Goal: Use online tool/utility

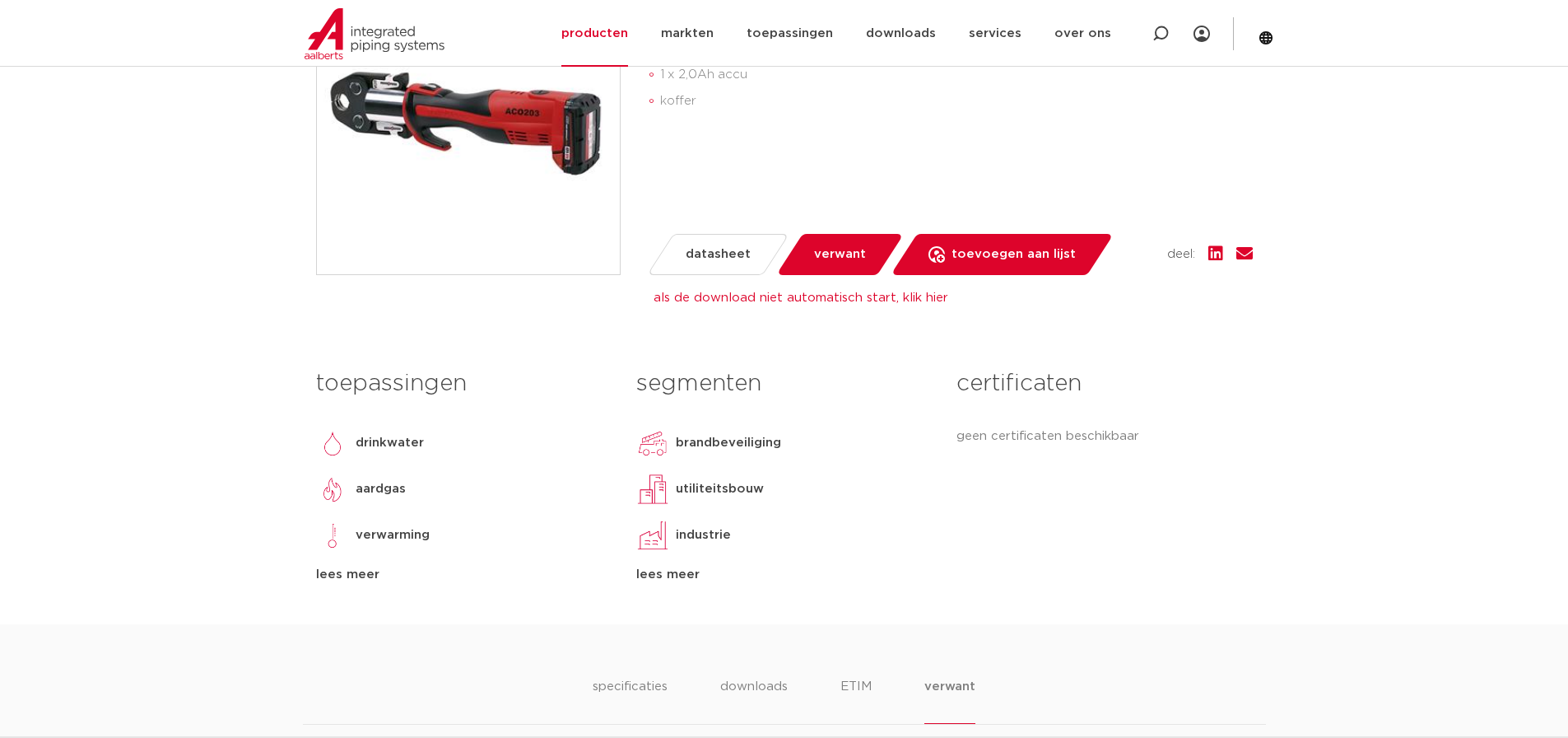
scroll to position [83, 0]
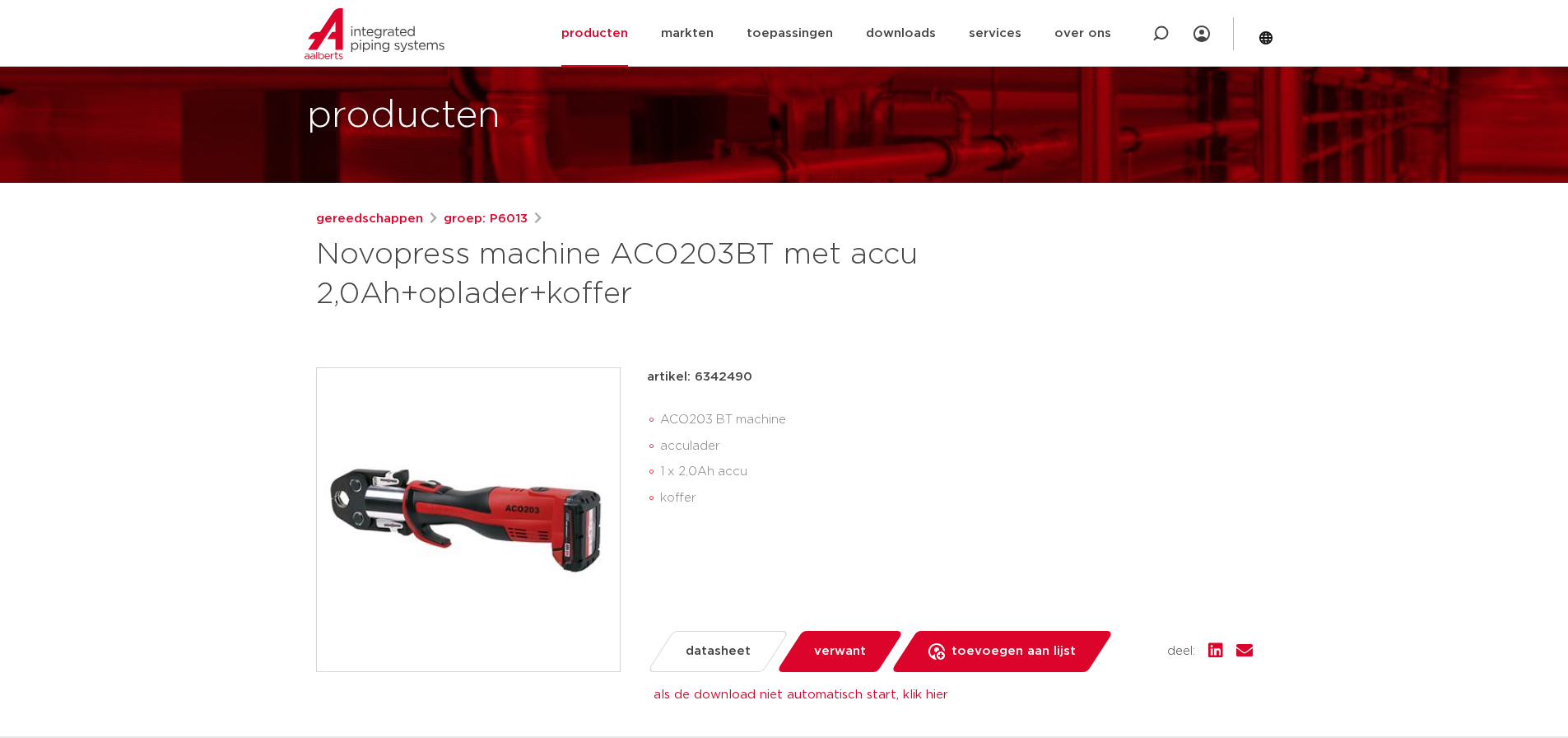
click at [736, 378] on p "artikel: 6342490" at bounding box center [699, 377] width 105 height 20
copy p "6342490"
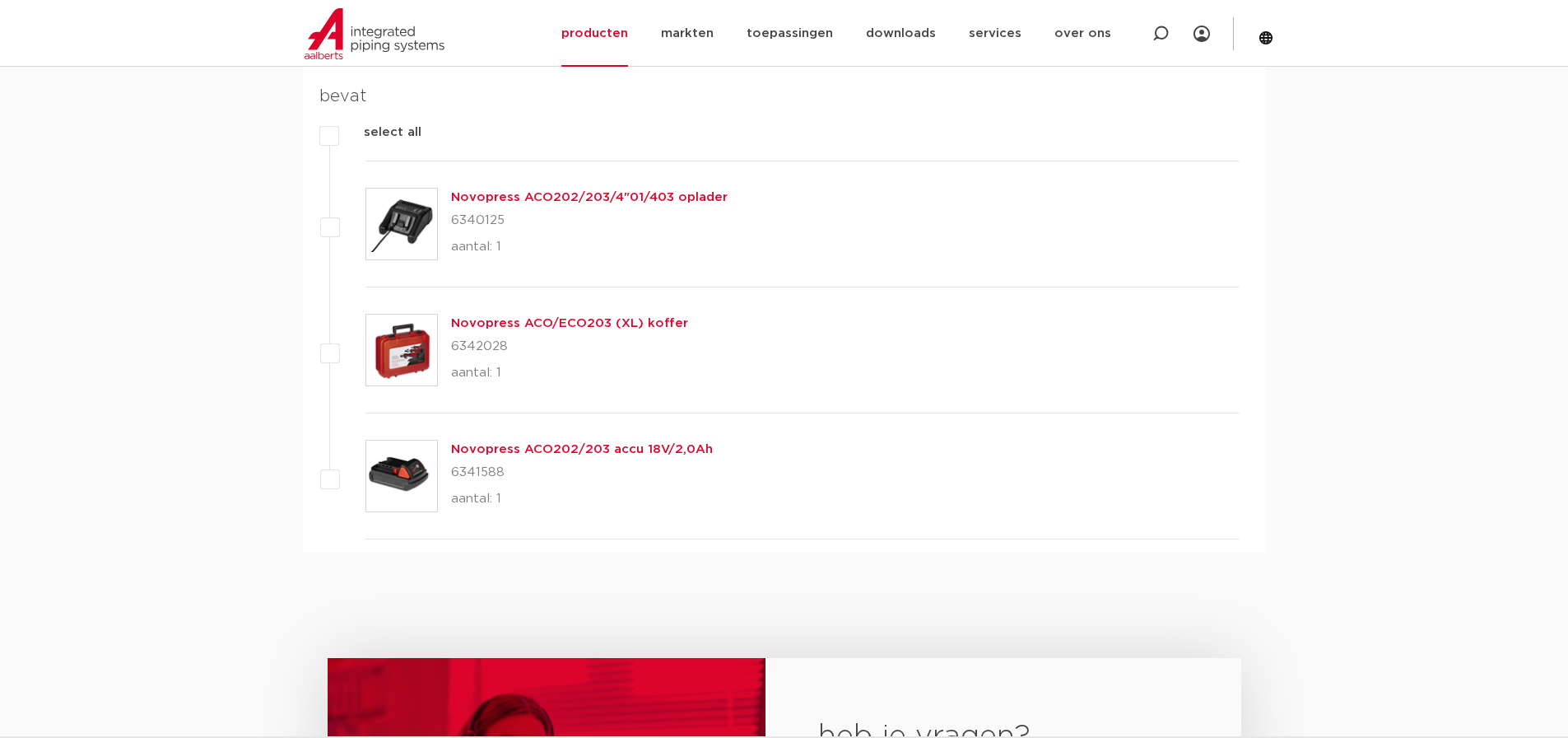
scroll to position [1070, 0]
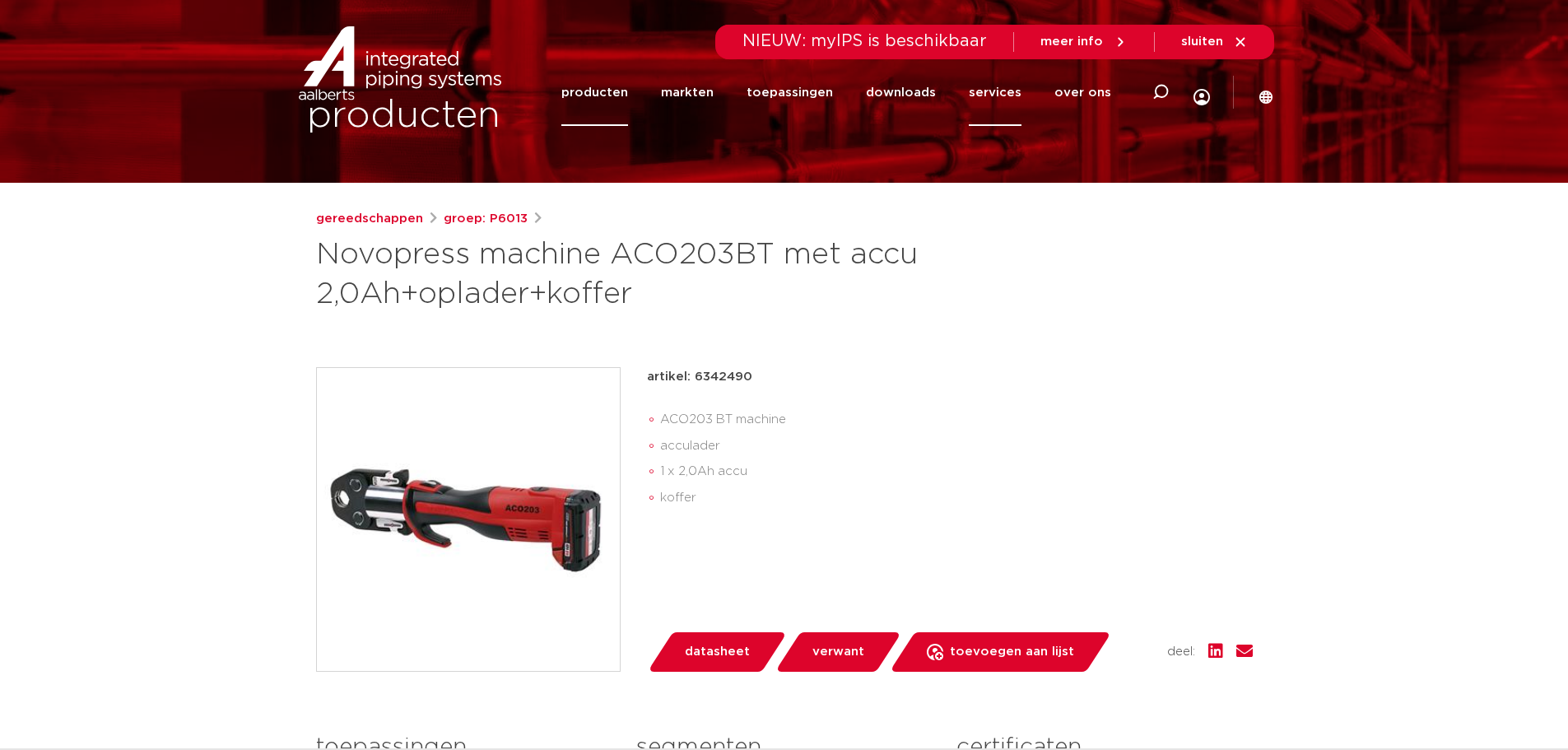
click at [989, 93] on link "services" at bounding box center [995, 93] width 52 height 67
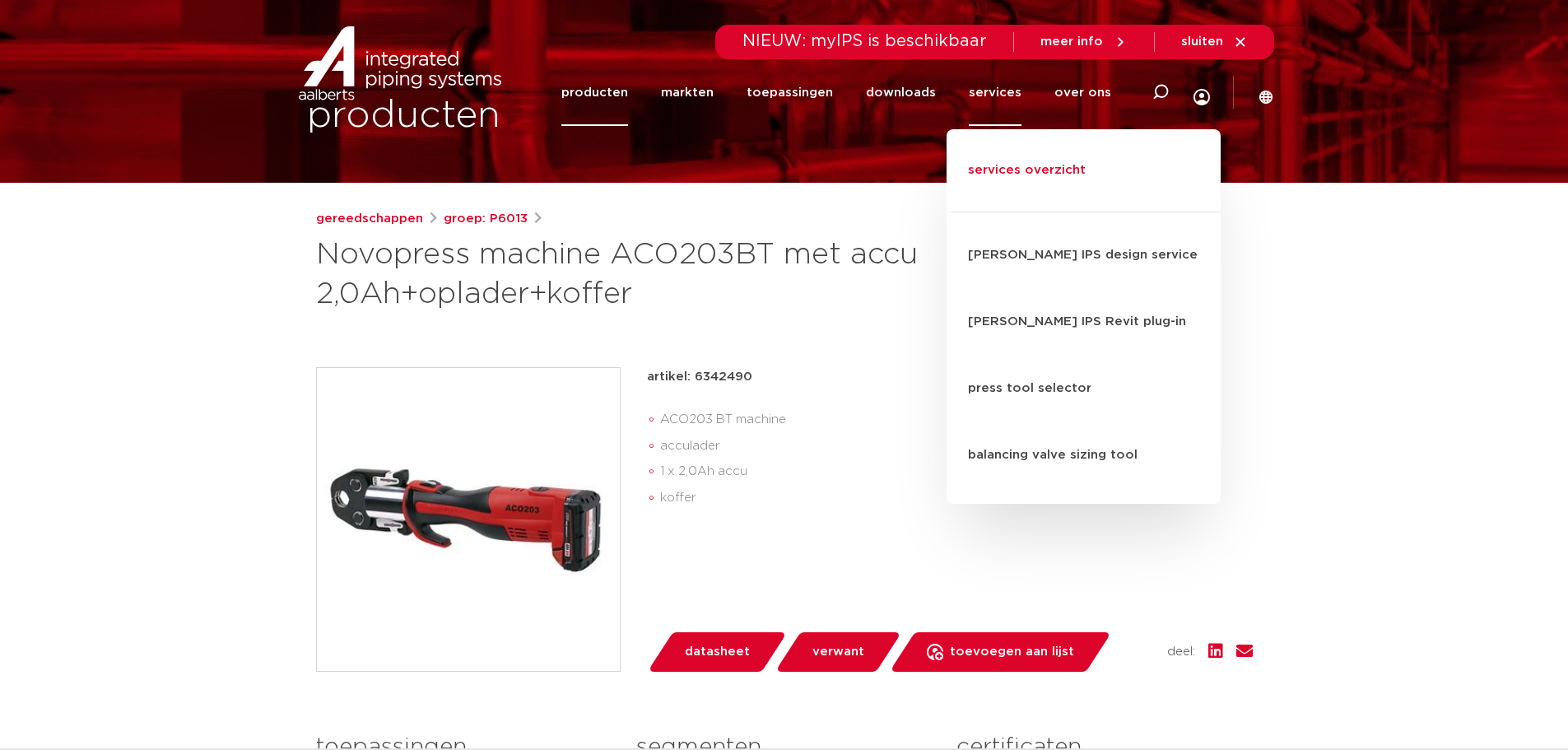
click at [1007, 154] on link "services overzicht" at bounding box center [1083, 179] width 274 height 67
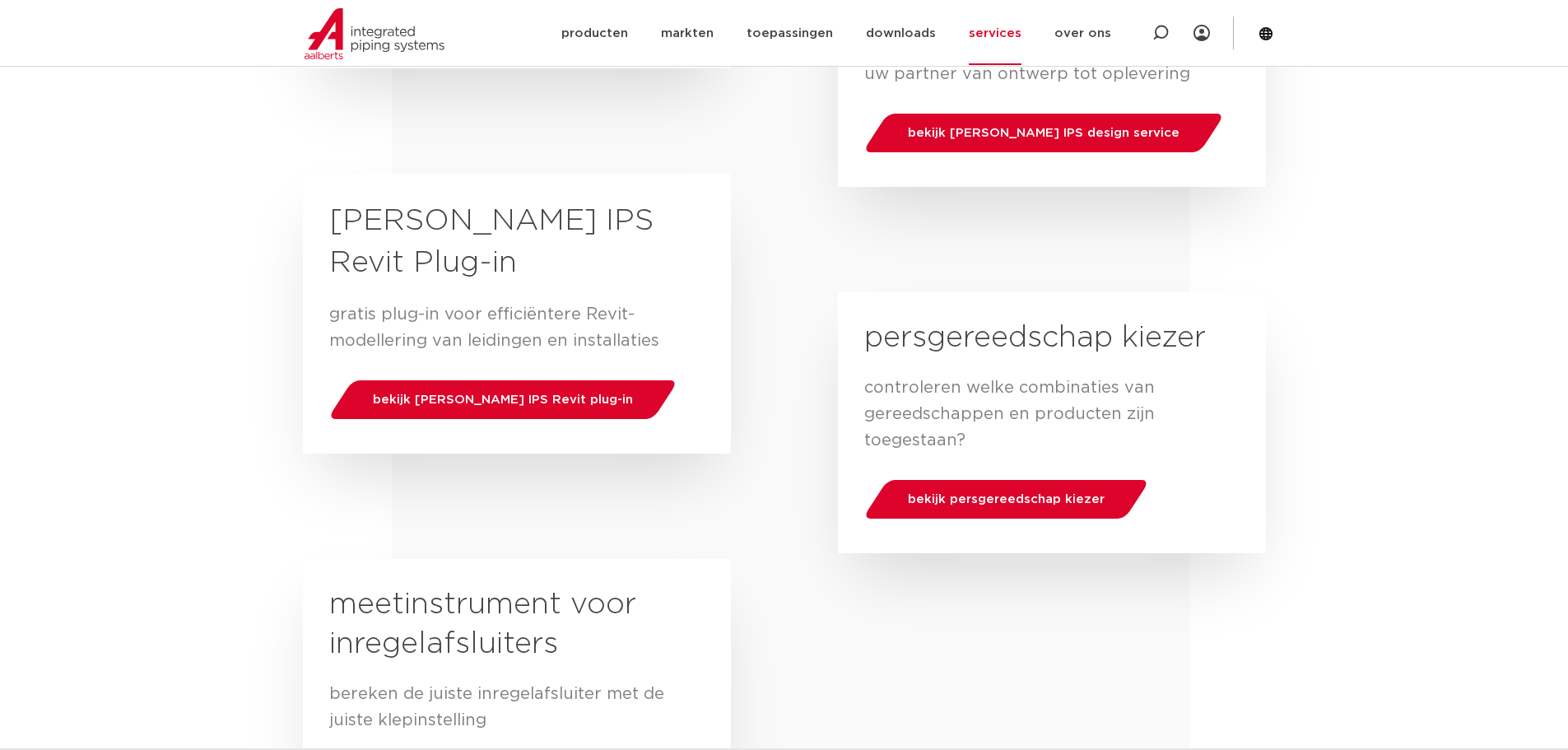
scroll to position [494, 0]
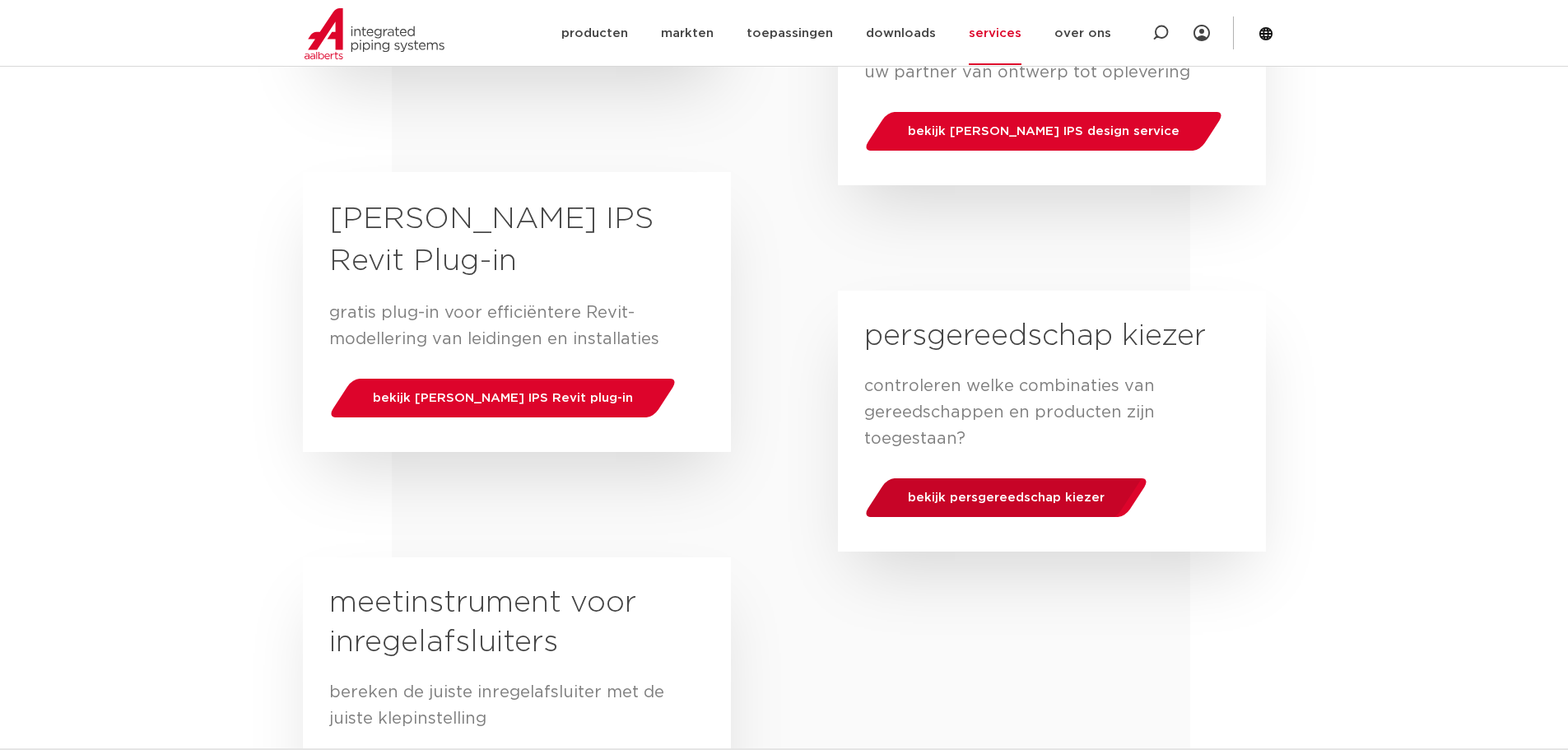
click at [970, 492] on span "bekijk persgereedschap kiezer" at bounding box center [1007, 498] width 197 height 13
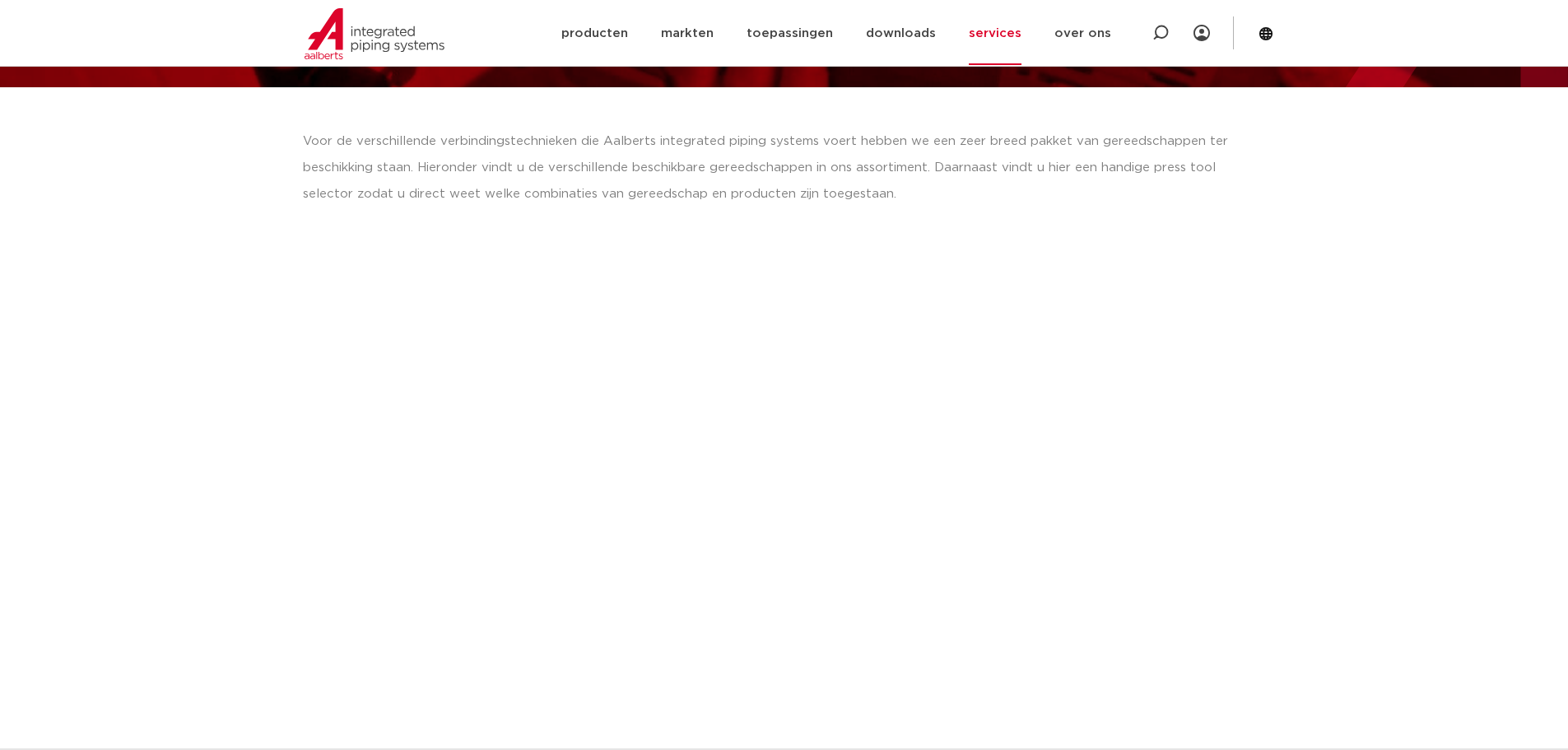
scroll to position [165, 0]
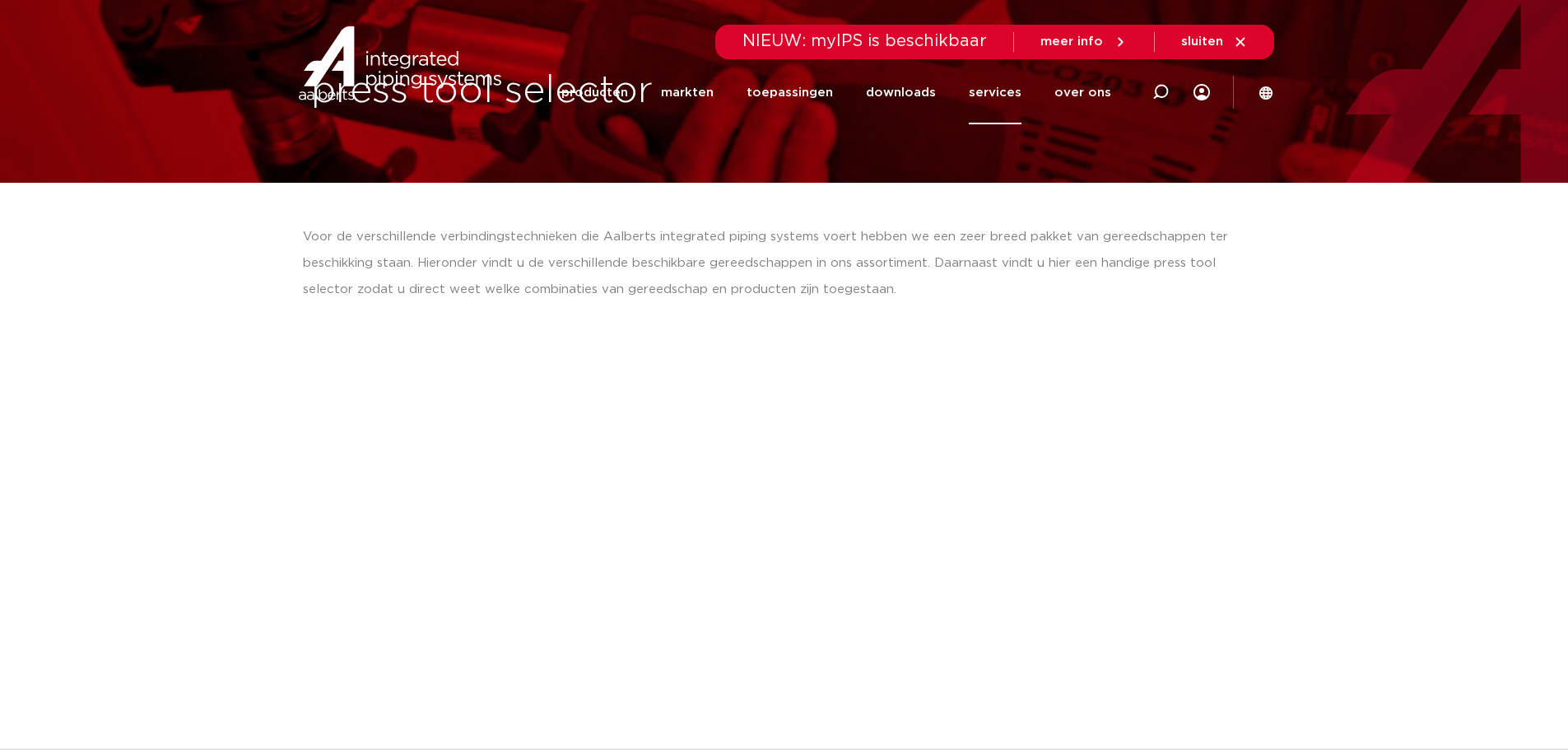
scroll to position [0, 0]
